Goal: Navigation & Orientation: Find specific page/section

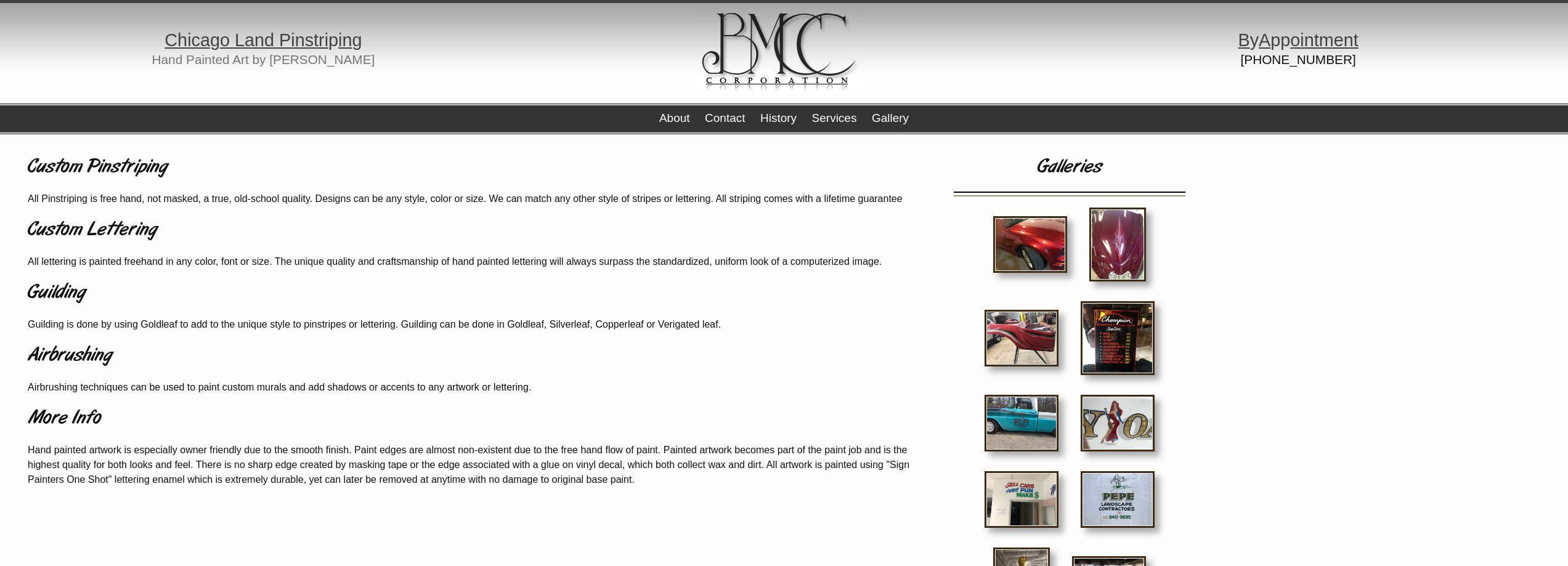
click at [718, 244] on img at bounding box center [1031, 244] width 74 height 57
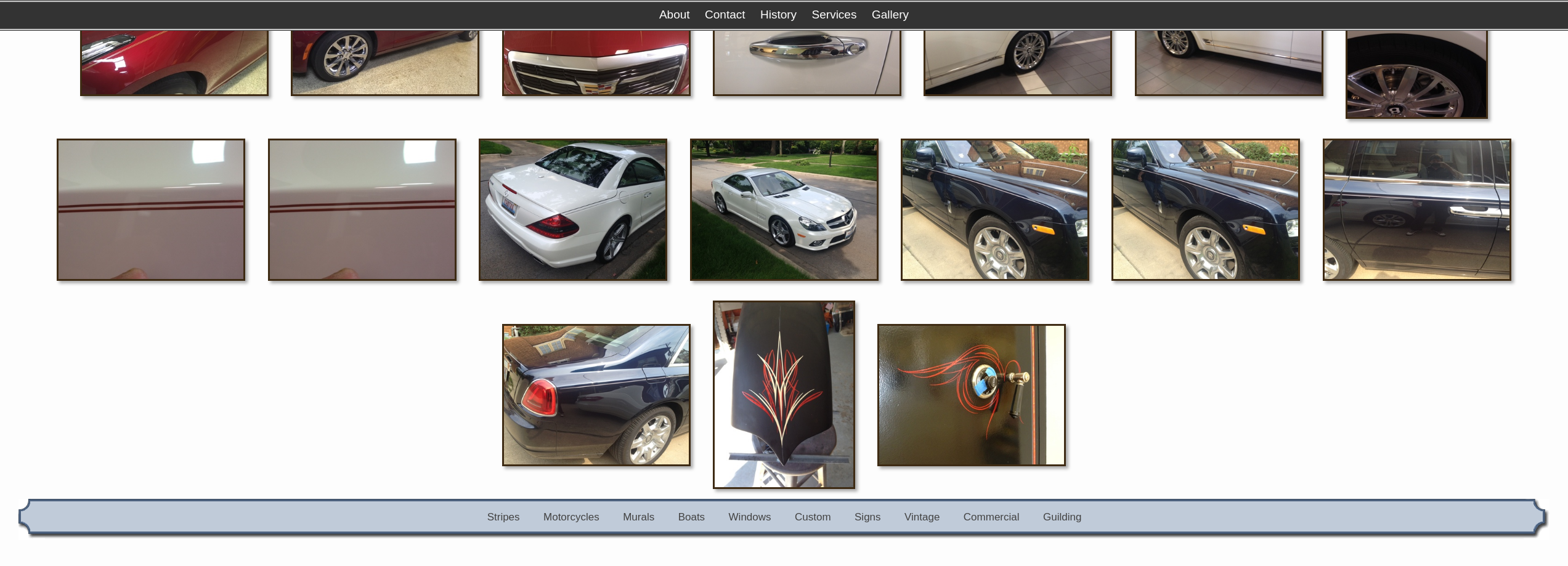
scroll to position [1356, 0]
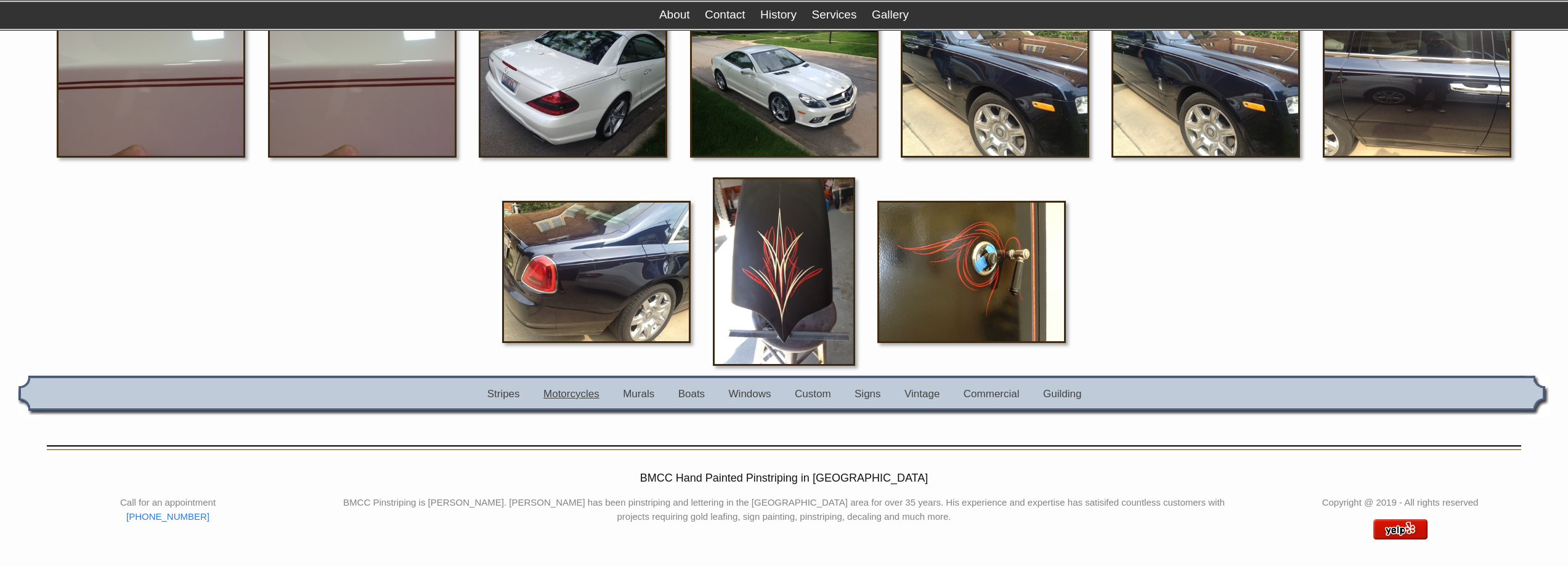
click at [566, 393] on link "Motorcycles" at bounding box center [571, 394] width 56 height 12
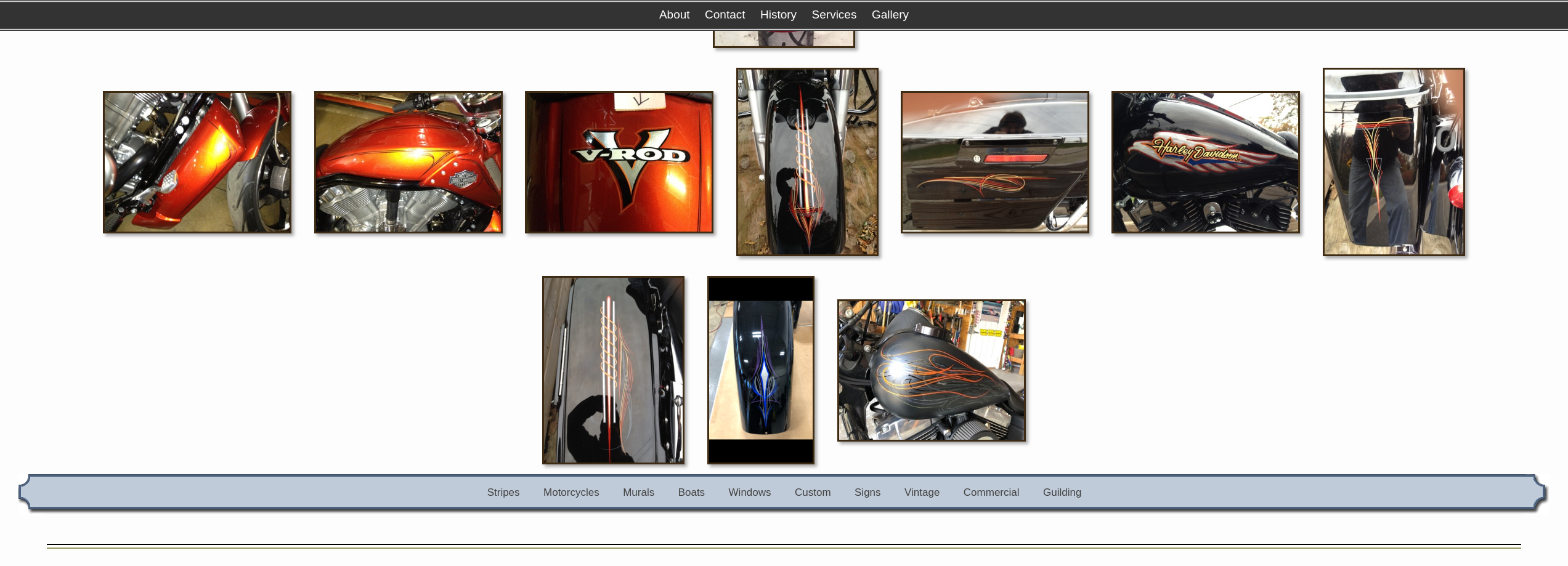
scroll to position [1203, 0]
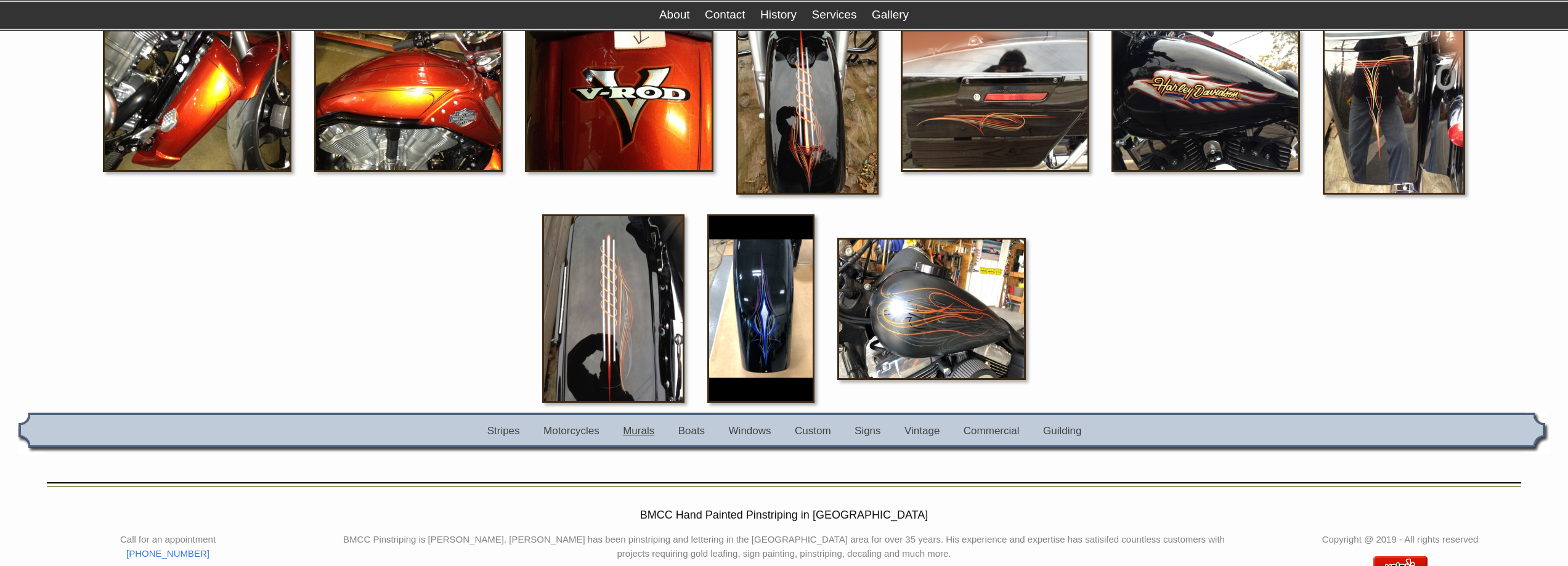
click at [641, 431] on link "Murals" at bounding box center [639, 431] width 32 height 12
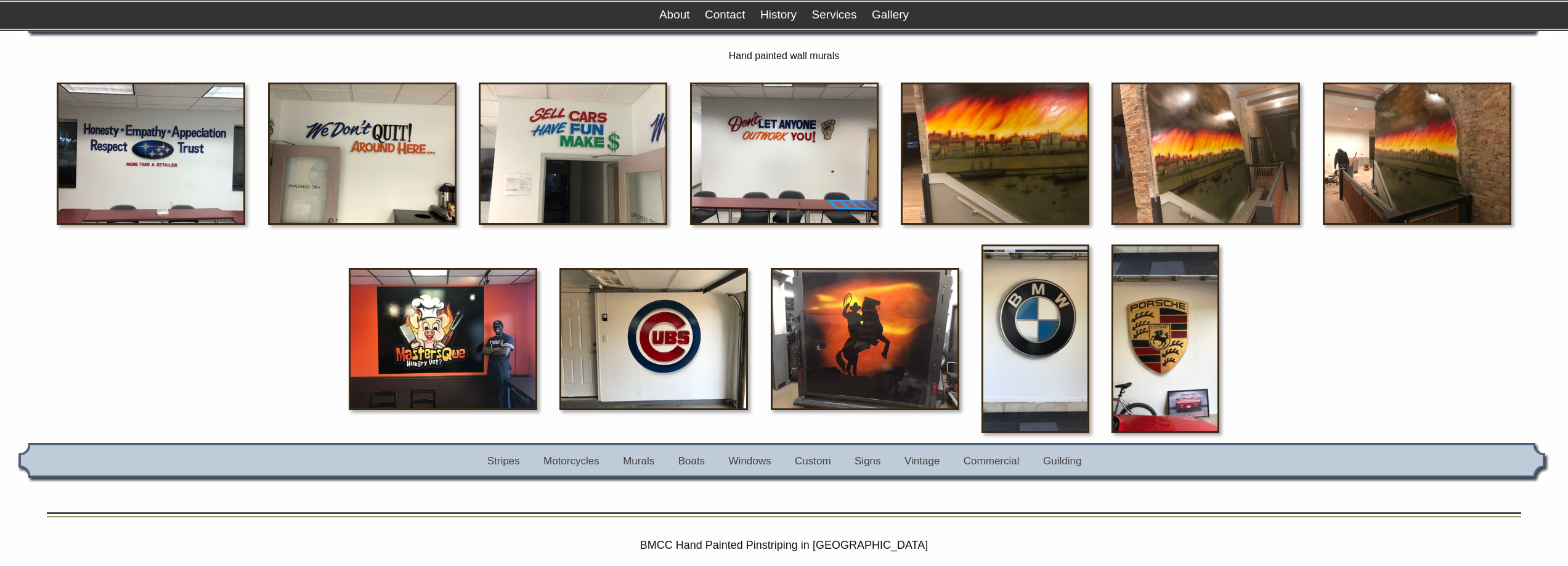
scroll to position [186, 0]
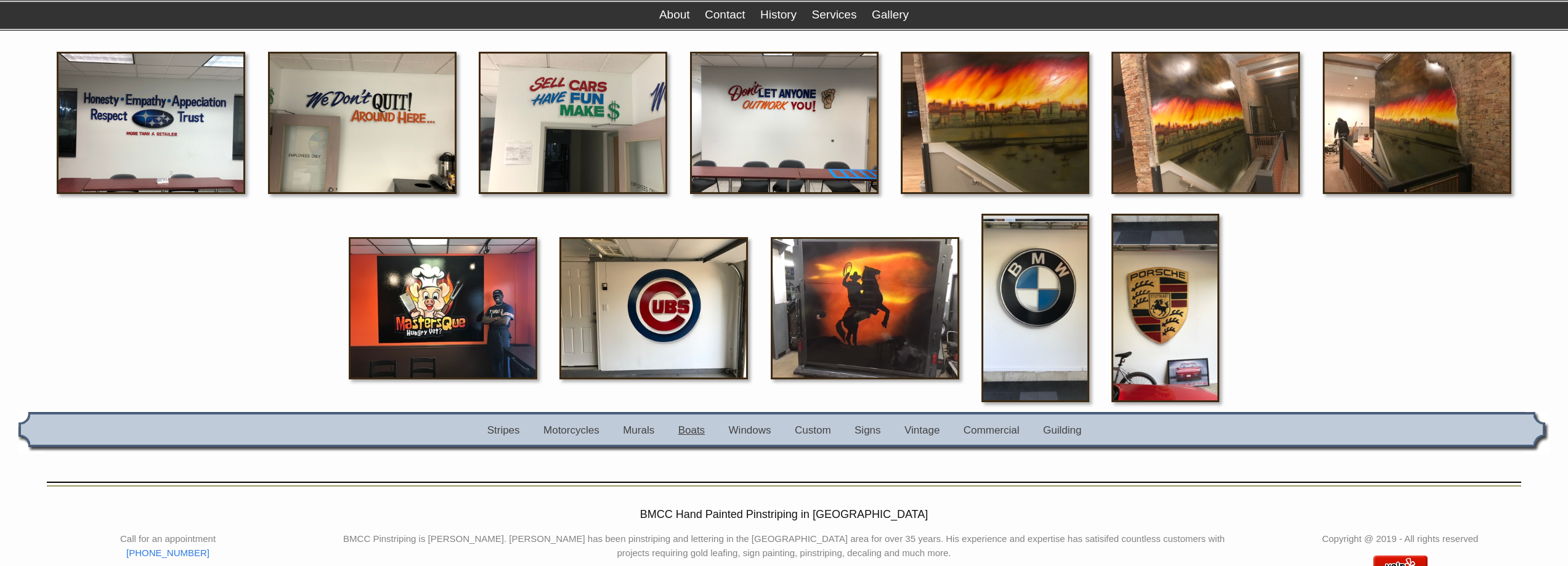
click at [690, 427] on link "Boats" at bounding box center [691, 430] width 27 height 12
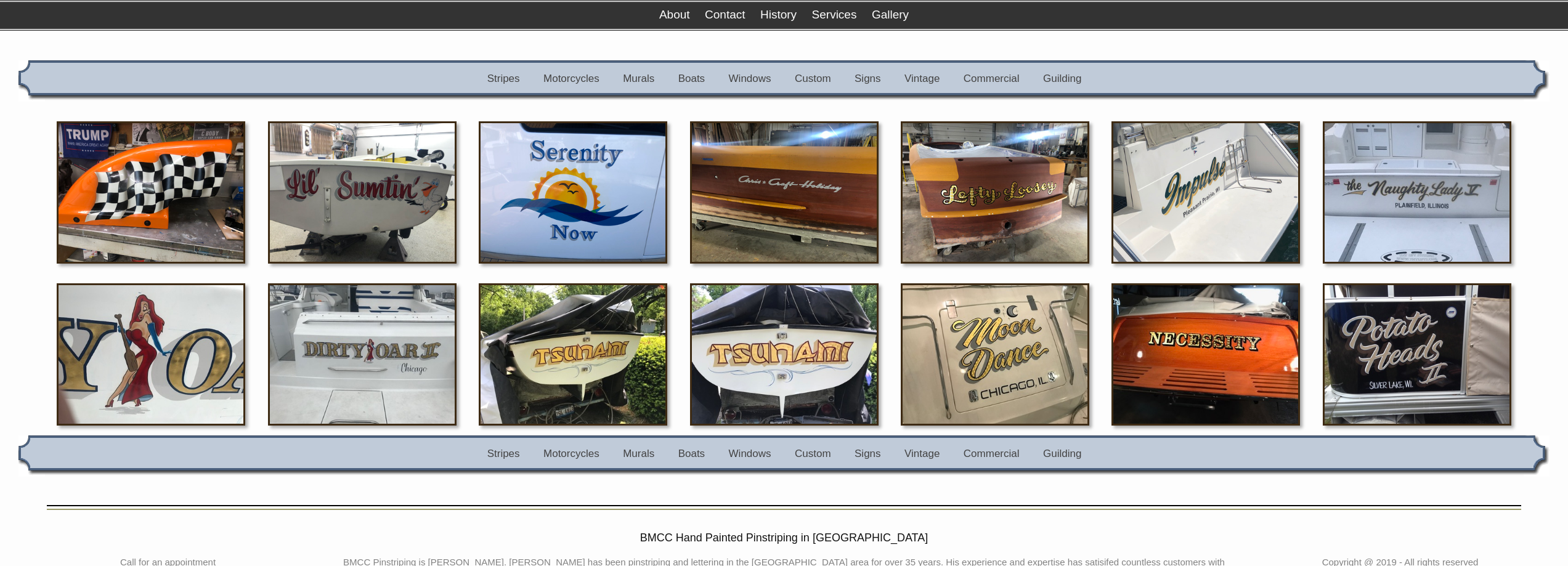
scroll to position [153, 0]
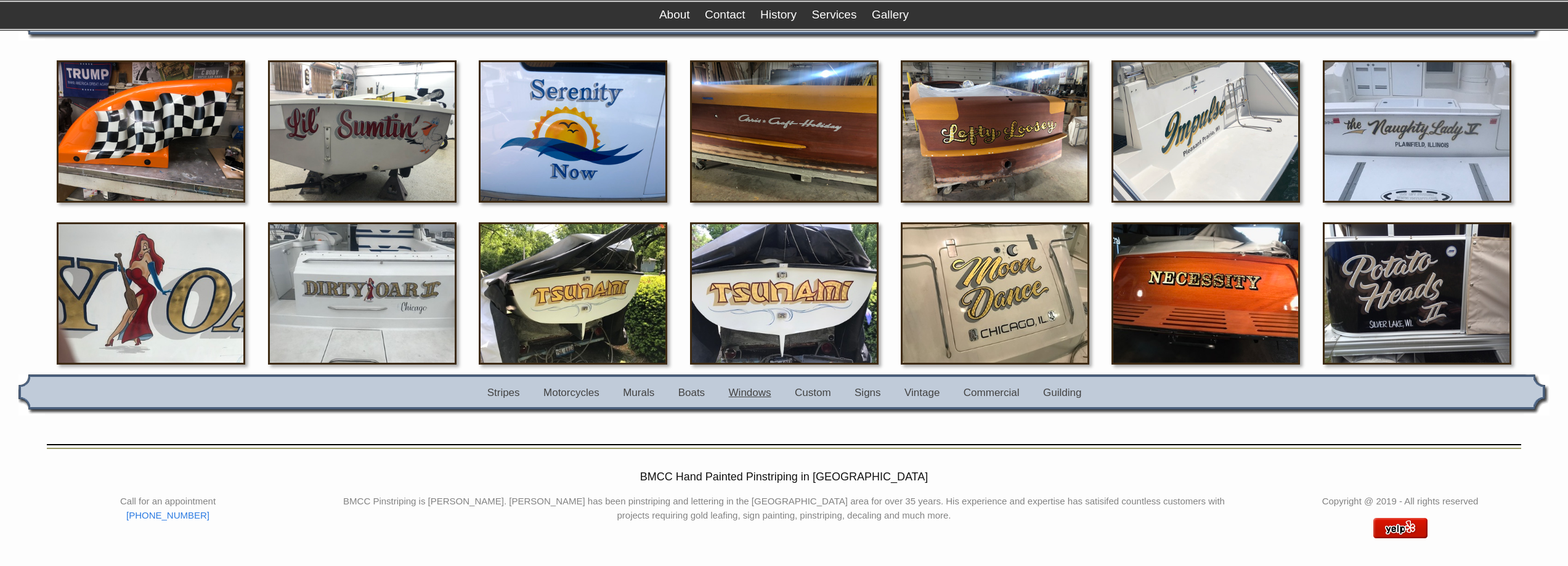
click at [763, 393] on link "Windows" at bounding box center [750, 393] width 43 height 12
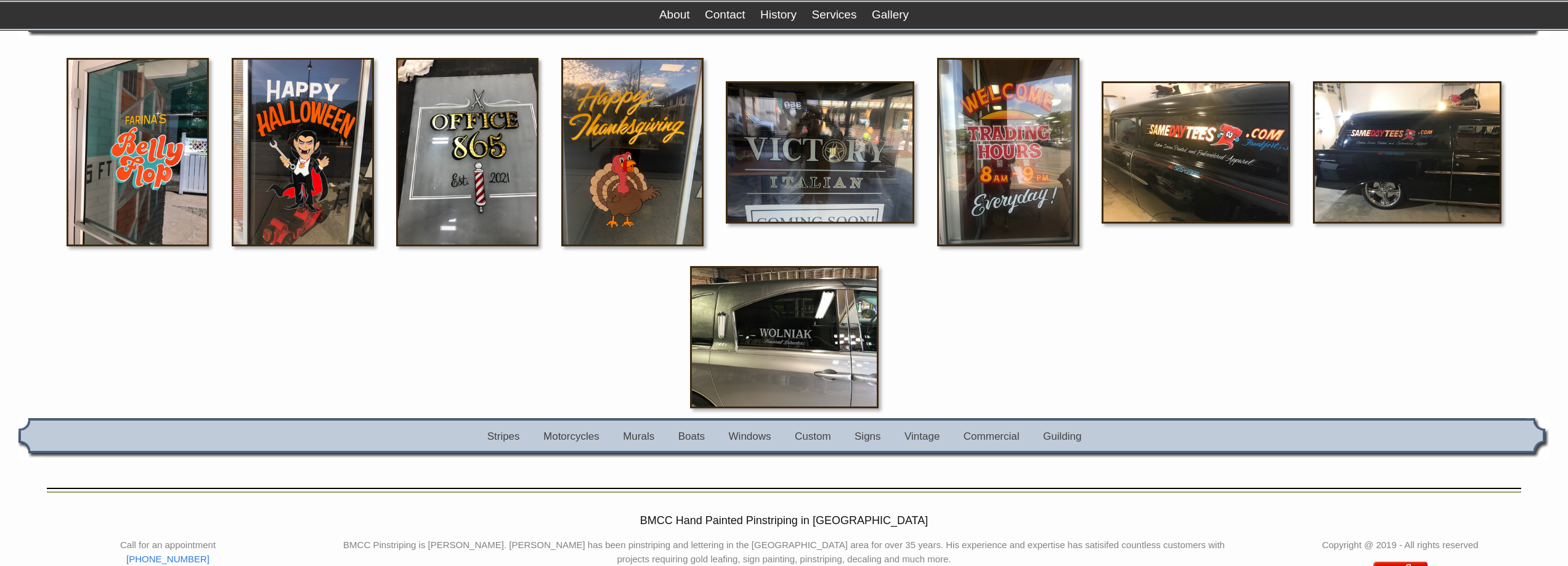
scroll to position [187, 0]
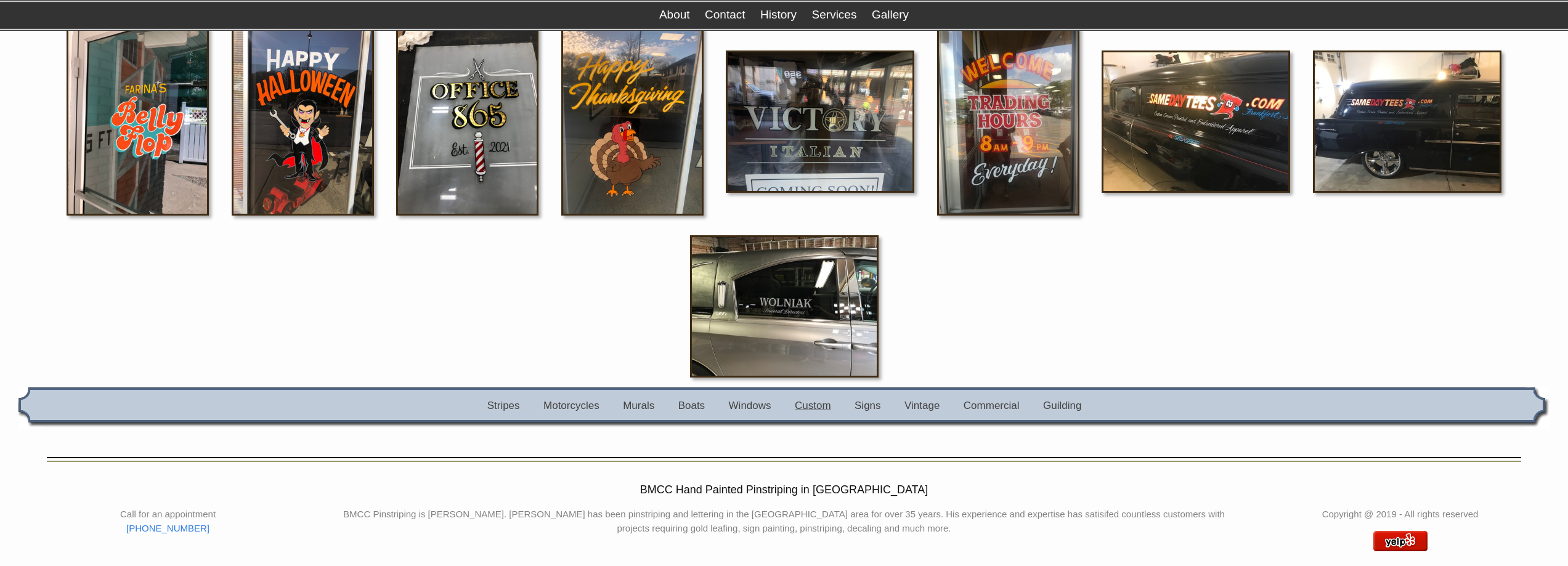
click at [818, 406] on link "Custom" at bounding box center [813, 406] width 36 height 12
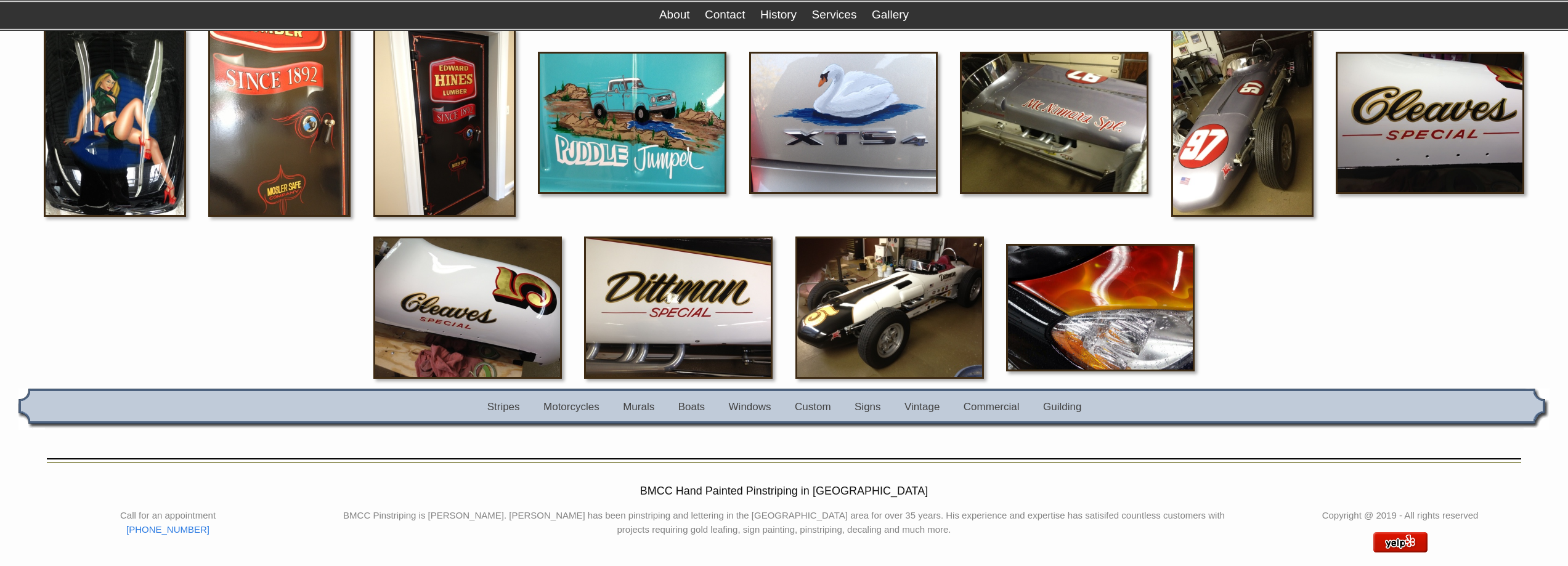
scroll to position [1844, 0]
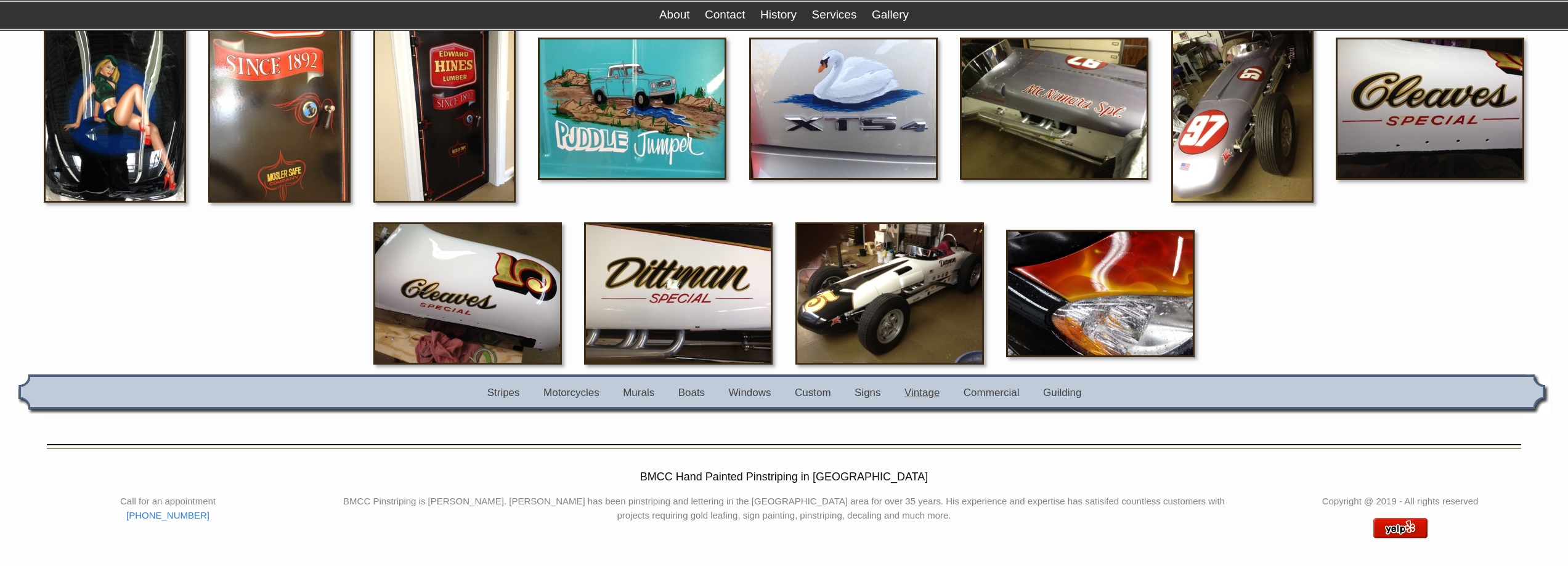
click at [924, 394] on link "Vintage" at bounding box center [923, 393] width 35 height 12
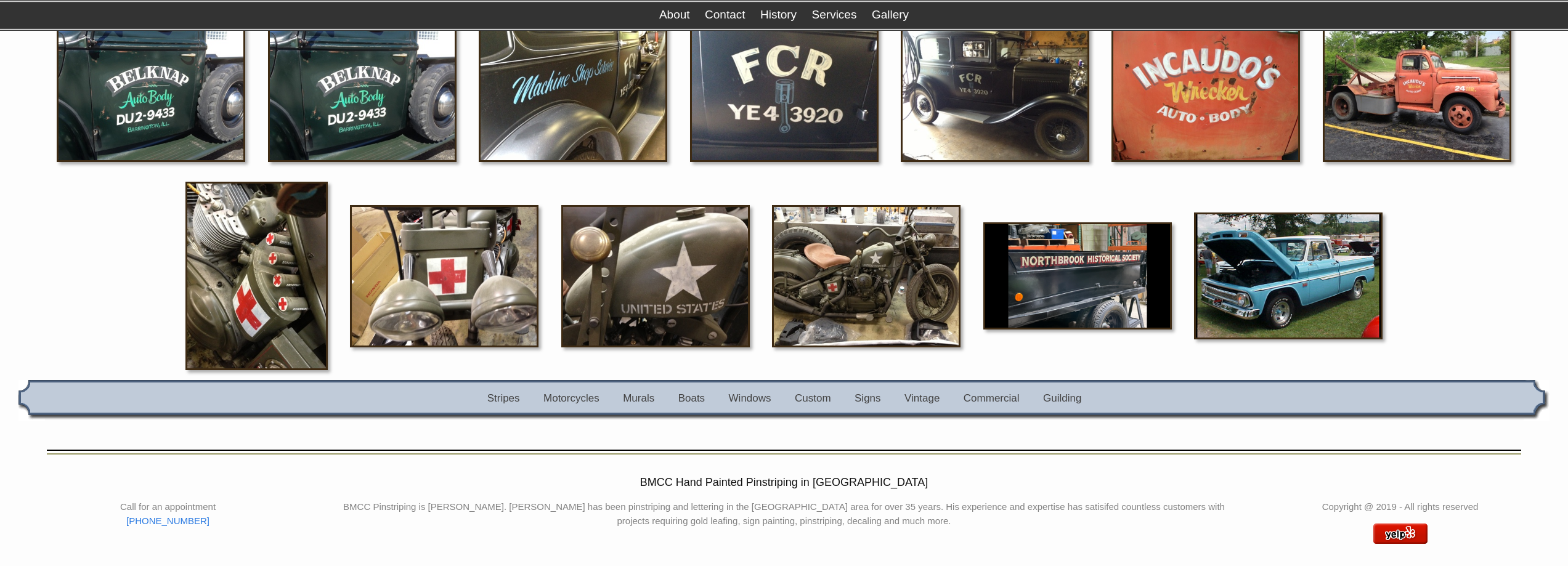
scroll to position [594, 0]
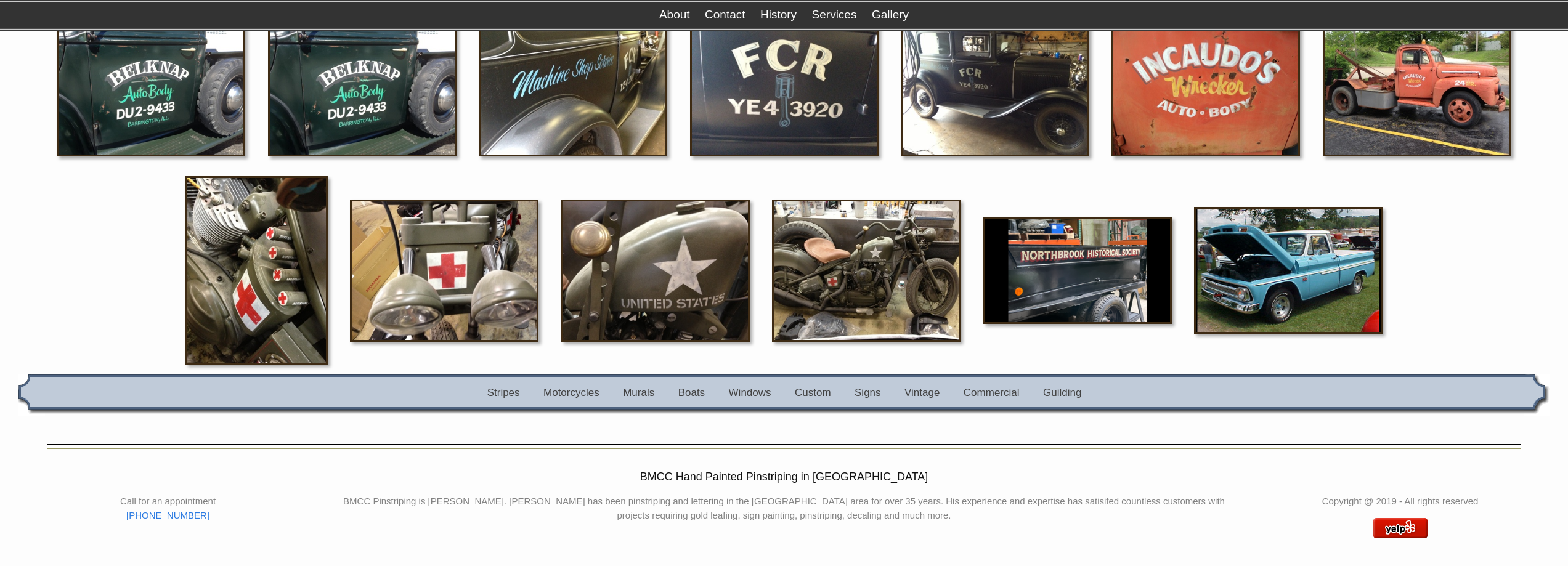
click at [1001, 394] on link "Commercial" at bounding box center [991, 393] width 56 height 12
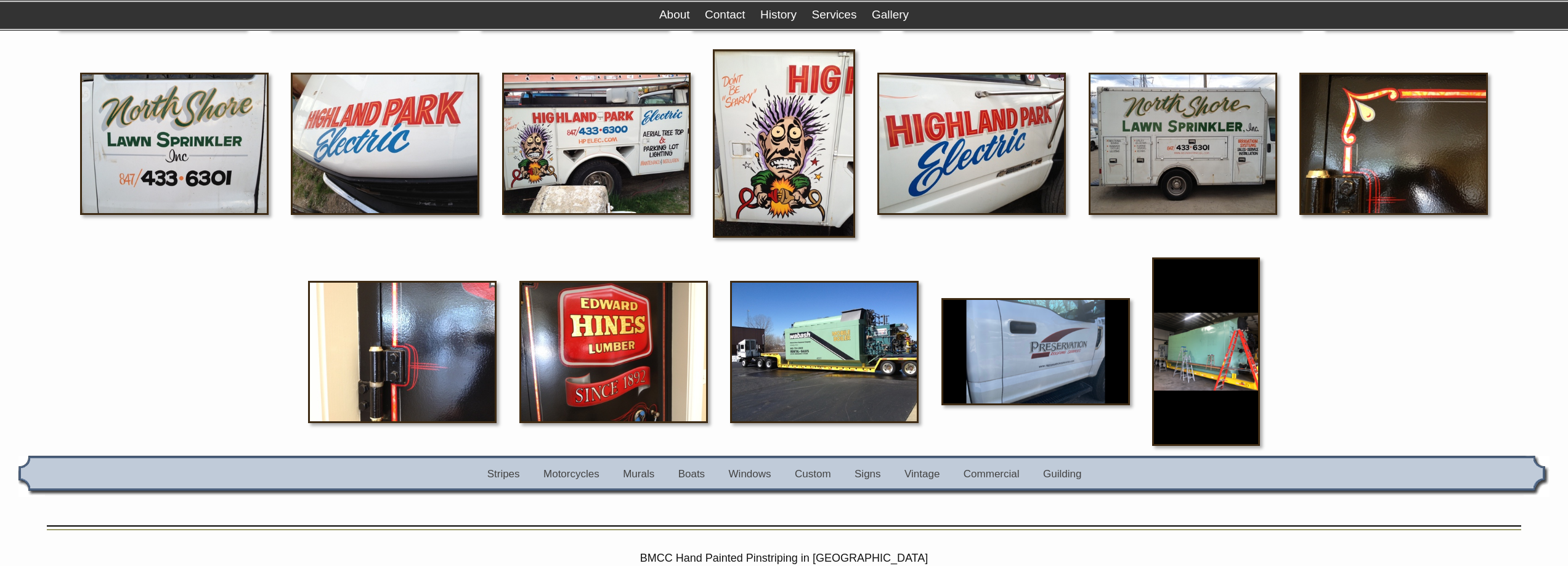
scroll to position [1517, 0]
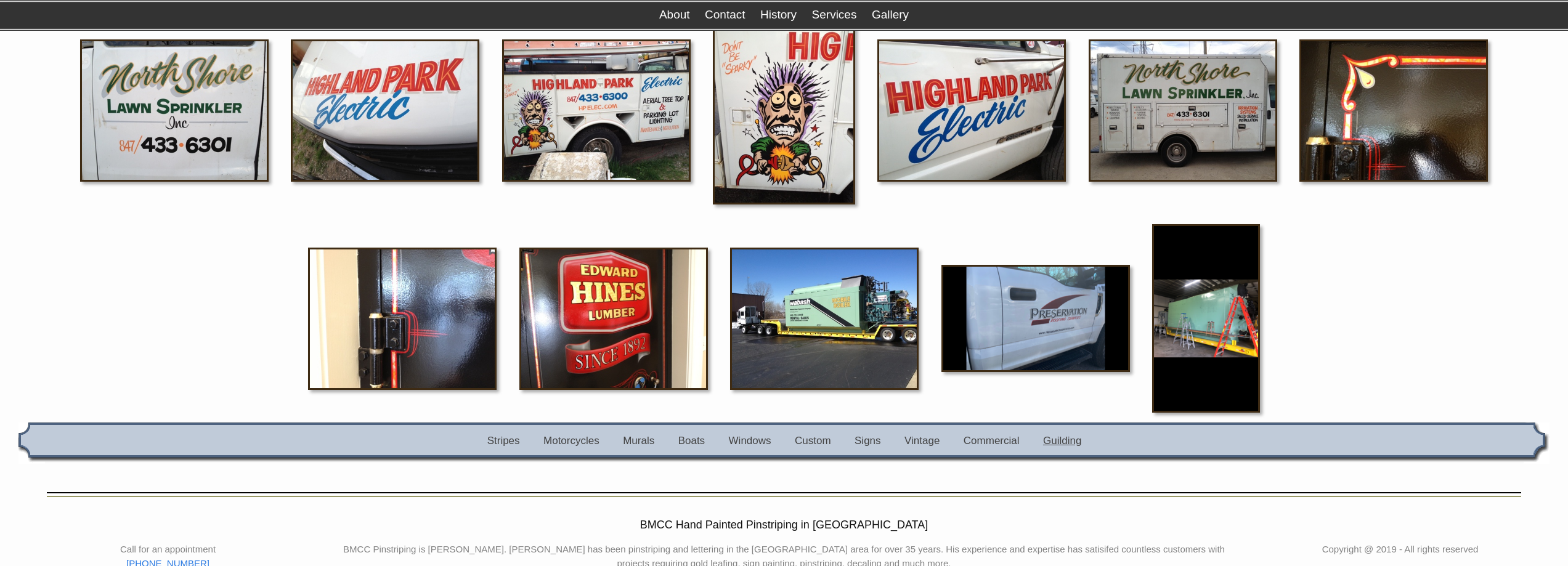
click at [1068, 444] on link "Guilding" at bounding box center [1062, 441] width 39 height 12
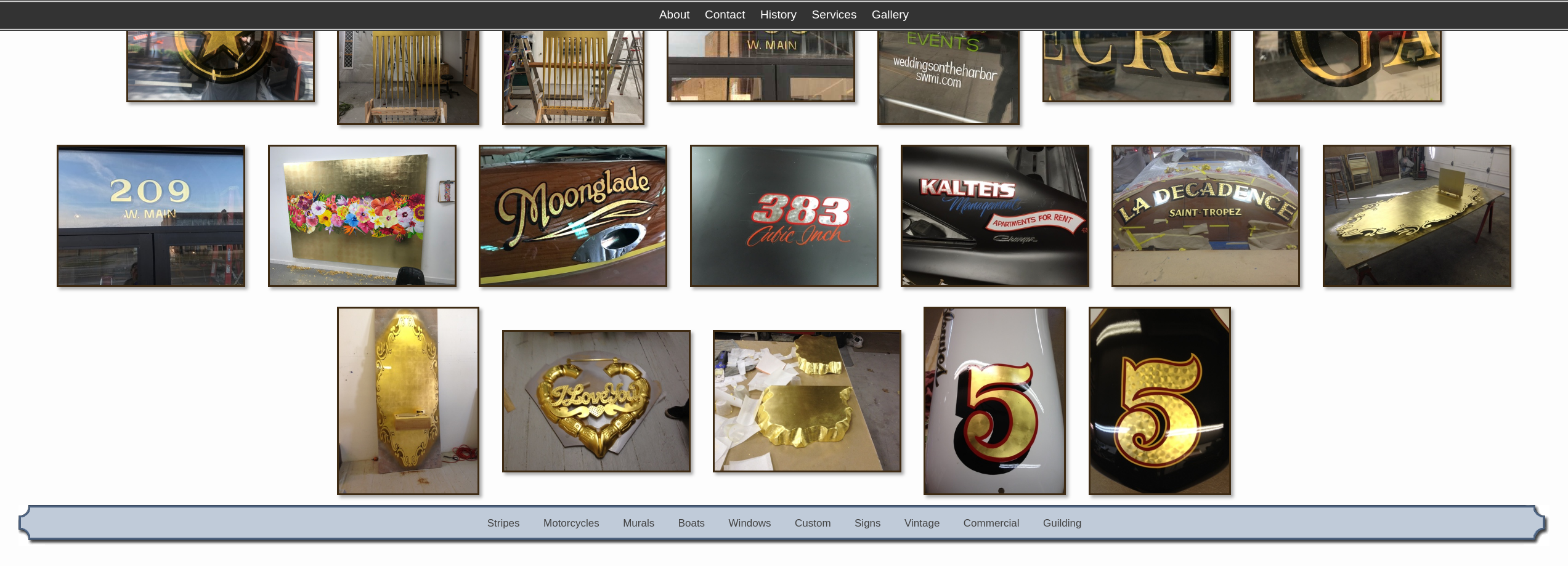
scroll to position [308, 0]
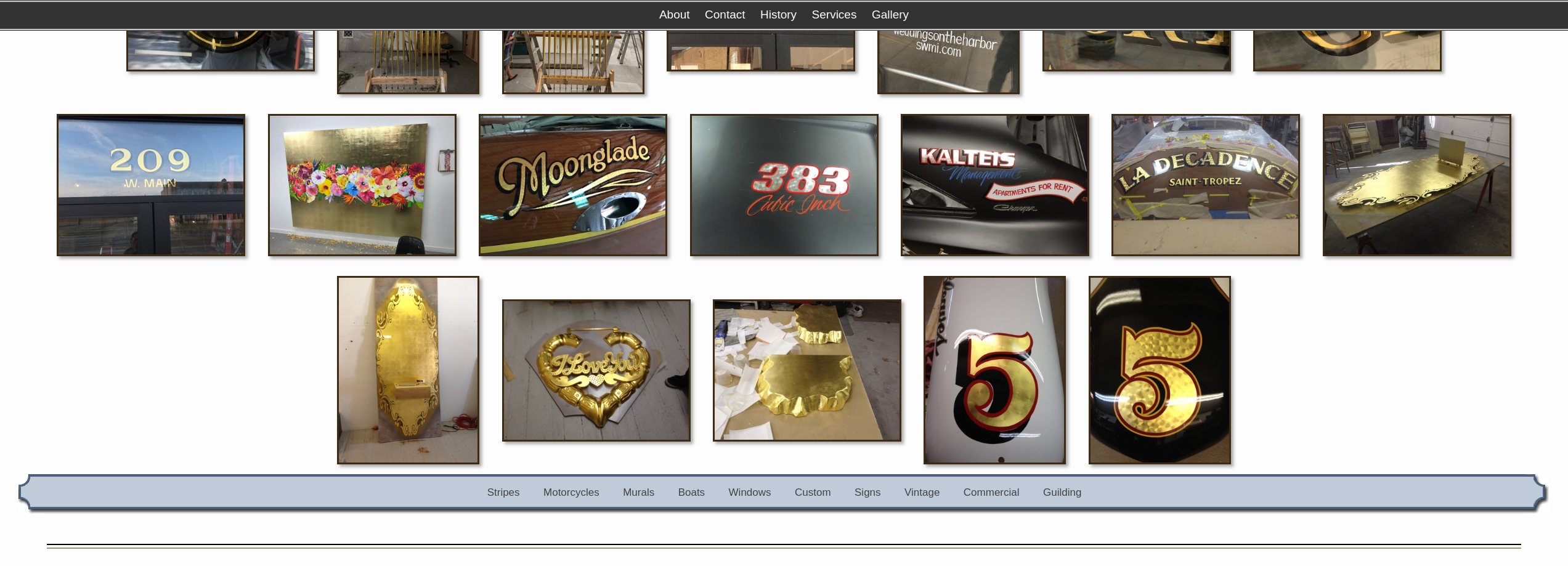
click at [368, 186] on img at bounding box center [362, 185] width 188 height 142
click at [811, 386] on img at bounding box center [807, 371] width 188 height 142
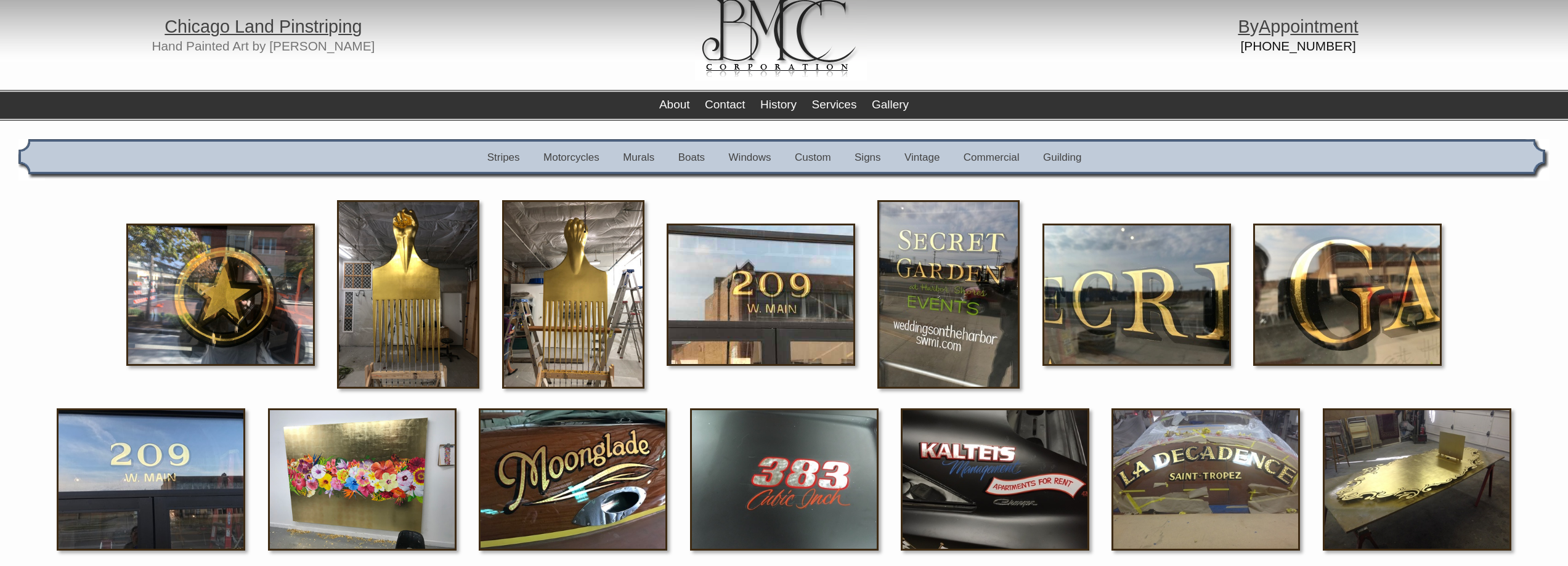
scroll to position [0, 0]
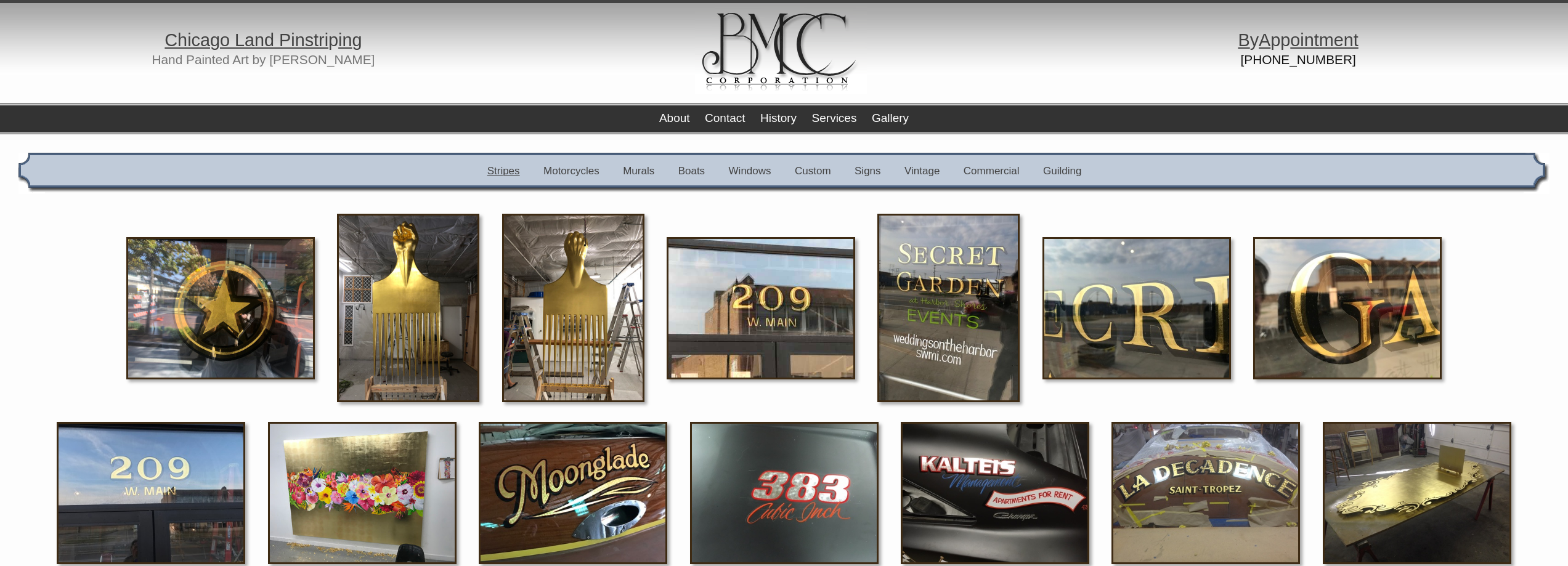
click at [501, 168] on link "Stripes" at bounding box center [503, 171] width 33 height 12
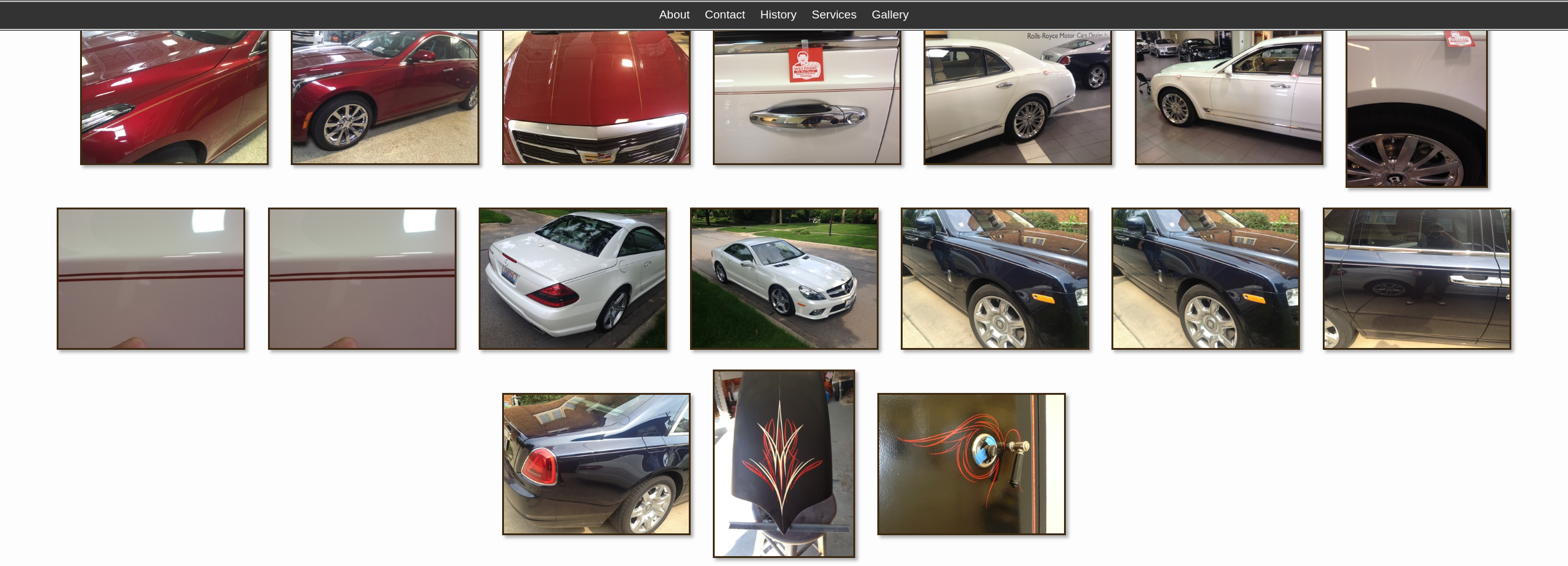
scroll to position [1263, 0]
